Goal: Ask a question

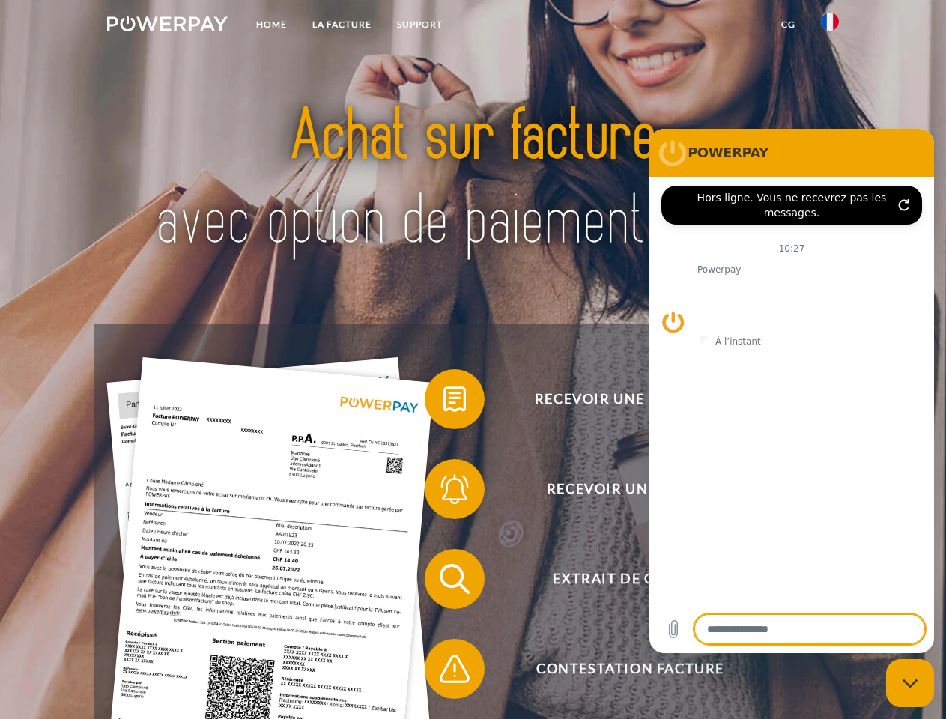
click at [167, 26] on img at bounding box center [167, 23] width 121 height 15
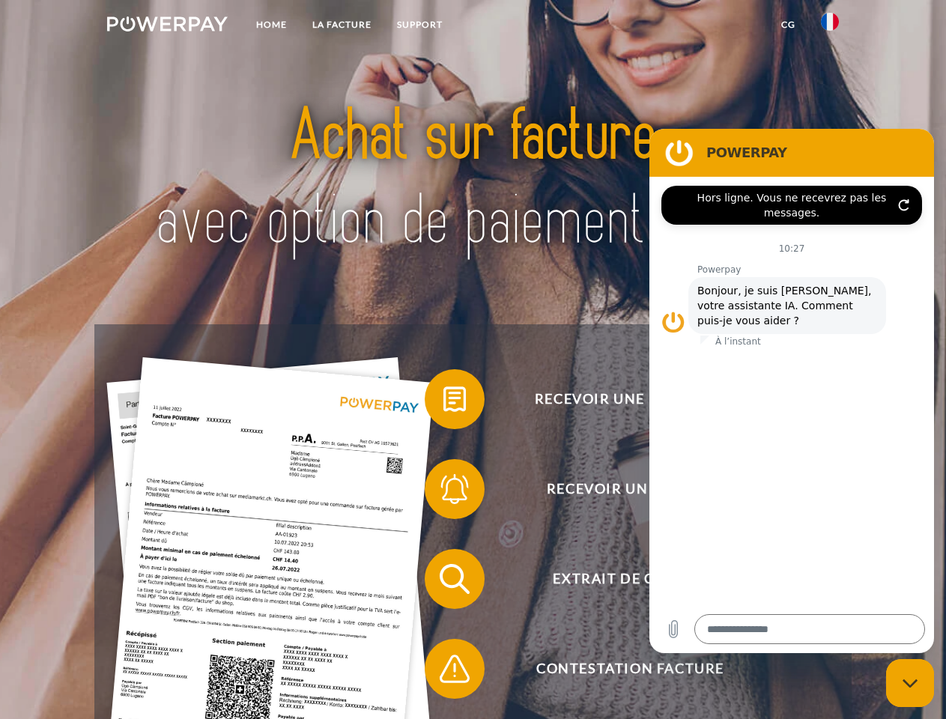
click at [830, 26] on img at bounding box center [830, 22] width 18 height 18
click at [788, 25] on link "CG" at bounding box center [788, 24] width 40 height 27
click at [443, 402] on span at bounding box center [432, 399] width 75 height 75
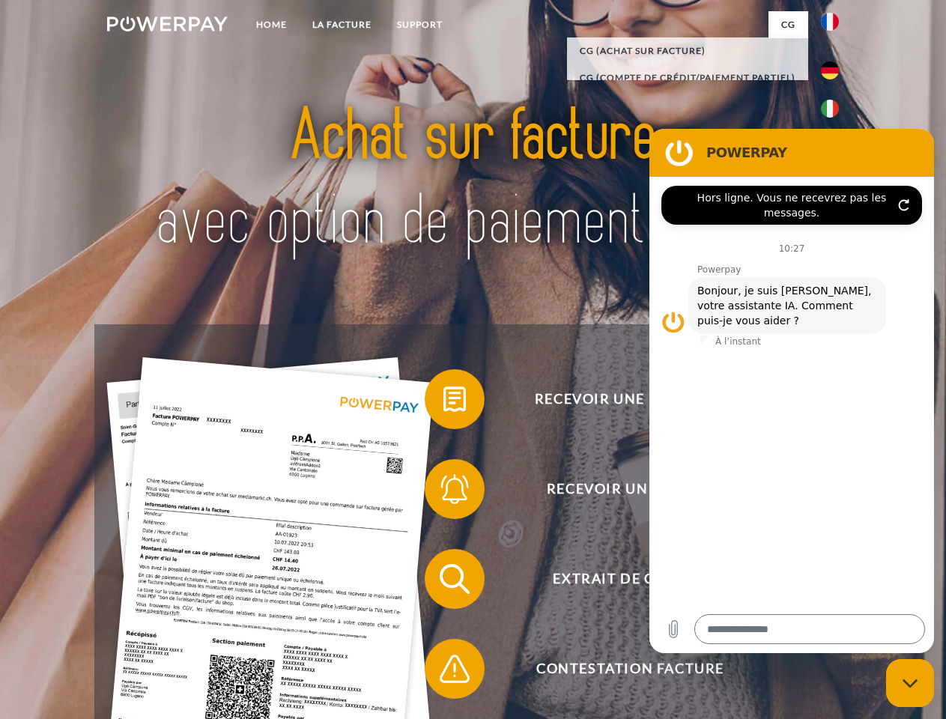
click at [443, 492] on span at bounding box center [432, 489] width 75 height 75
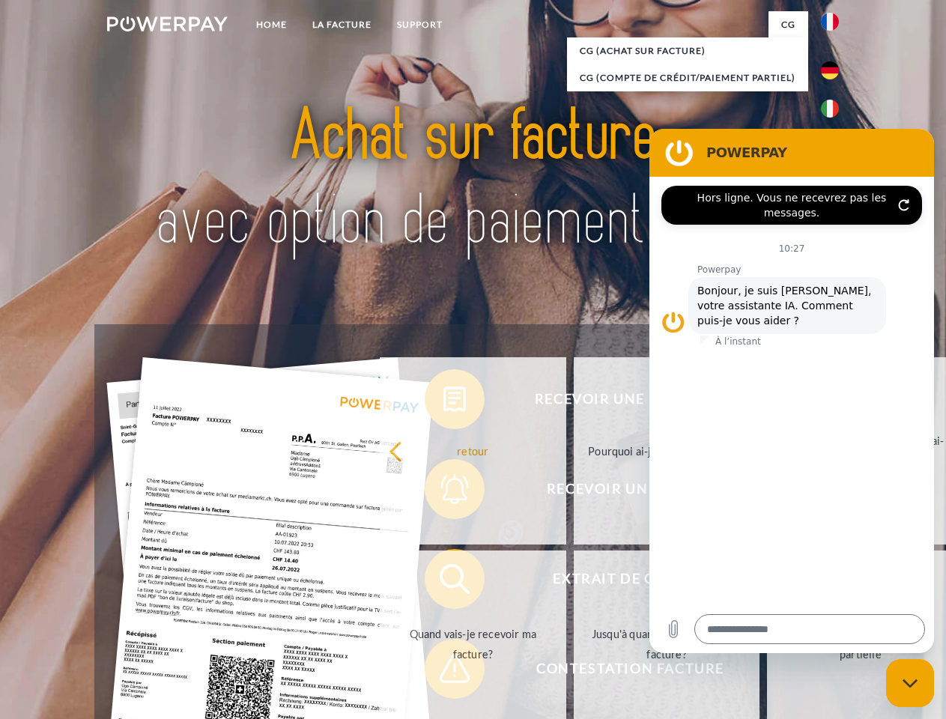
click at [574, 582] on link "Jusqu'à quand dois-je payer ma facture?" at bounding box center [667, 643] width 186 height 187
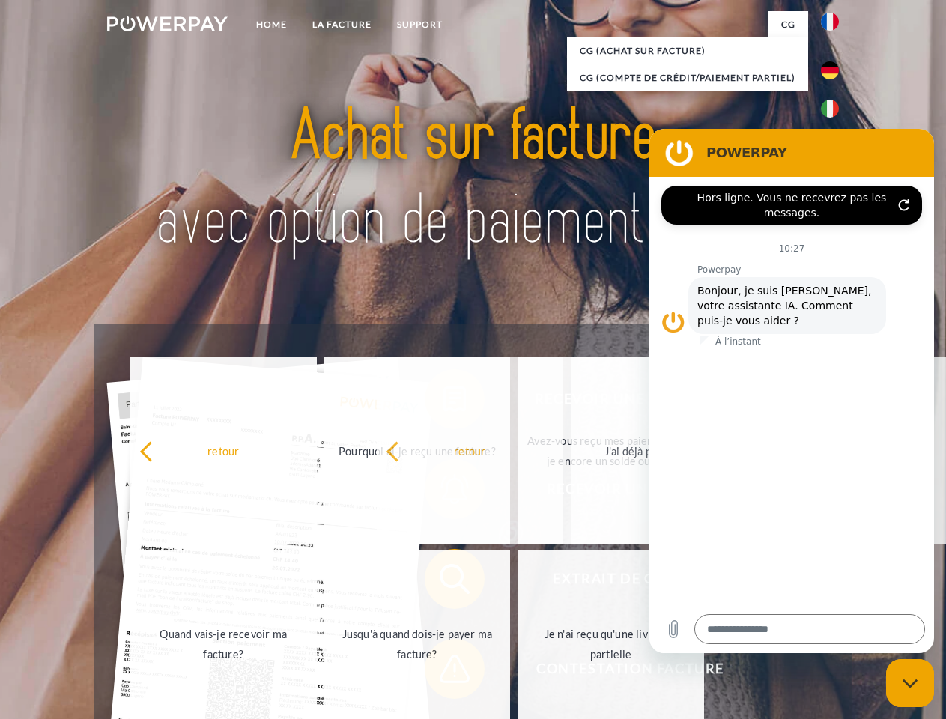
click at [443, 672] on span at bounding box center [432, 668] width 75 height 75
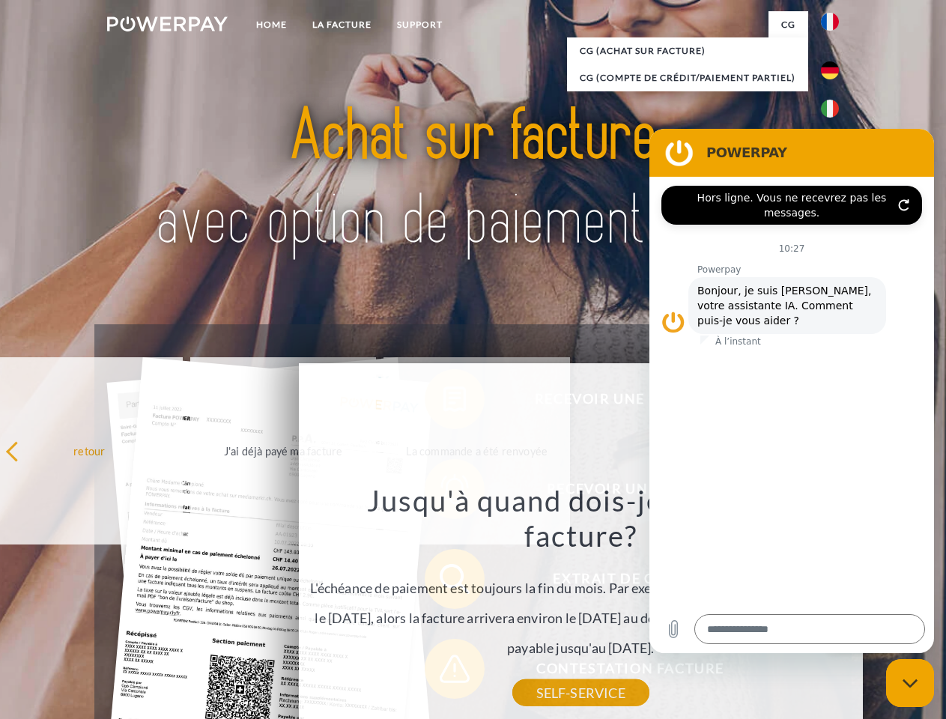
click at [910, 683] on icon "Fermer la fenêtre de messagerie" at bounding box center [910, 683] width 16 height 10
type textarea "*"
